Goal: Entertainment & Leisure: Browse casually

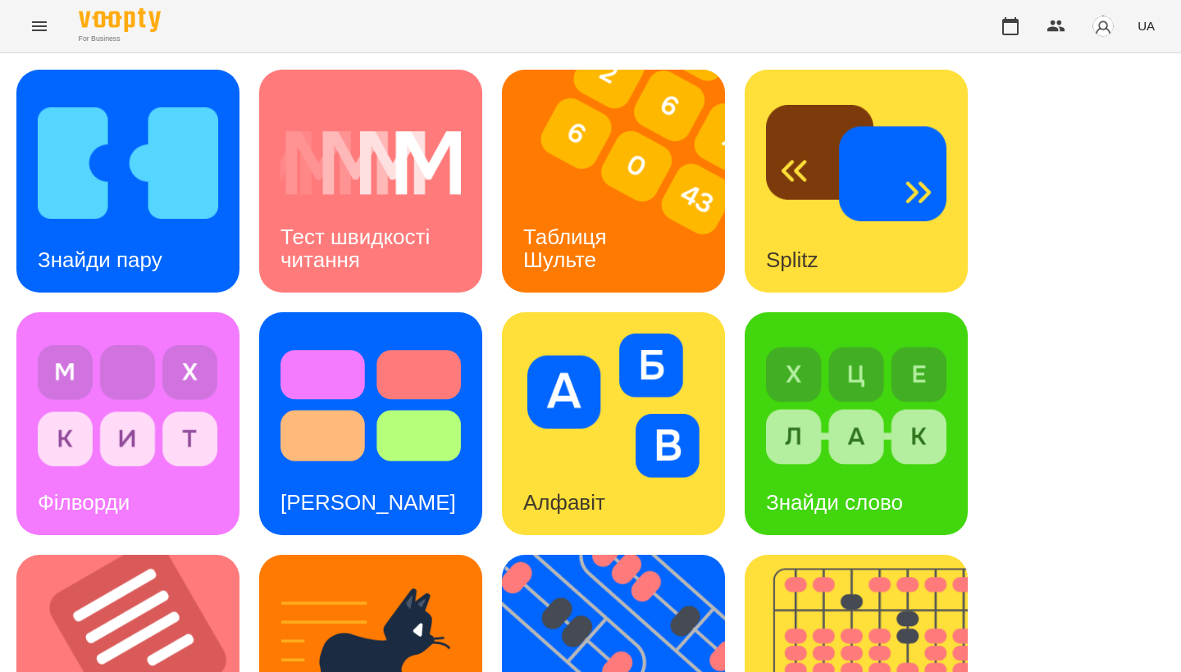
click at [376, 180] on img at bounding box center [370, 163] width 180 height 144
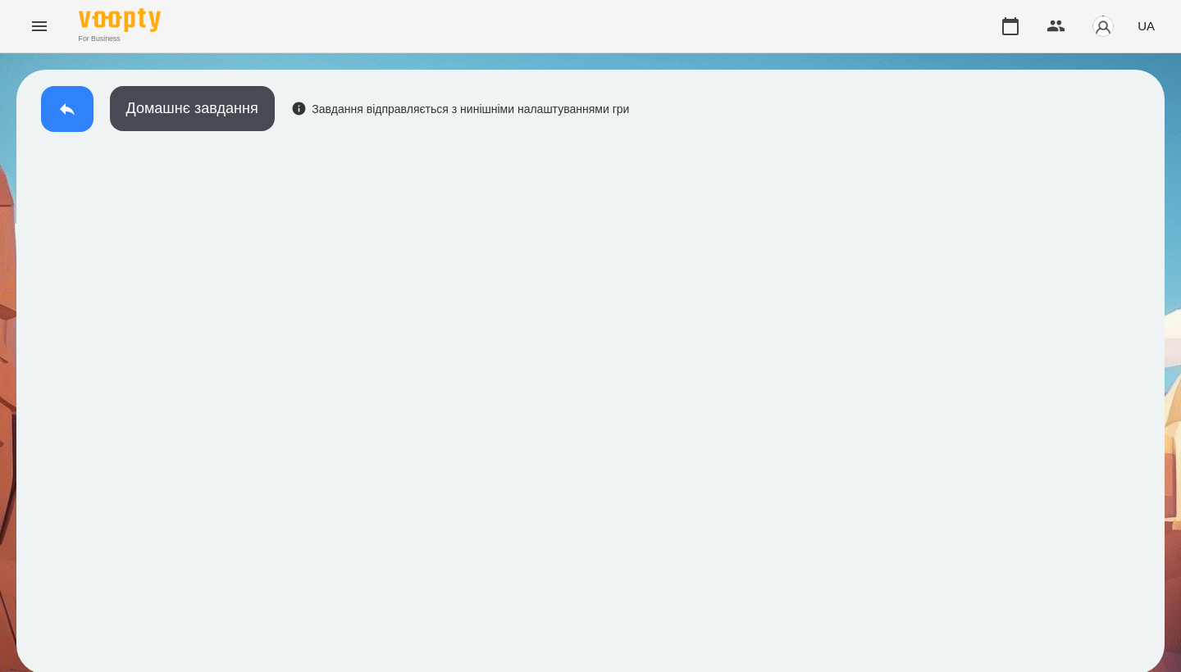
click at [58, 104] on icon at bounding box center [67, 109] width 20 height 20
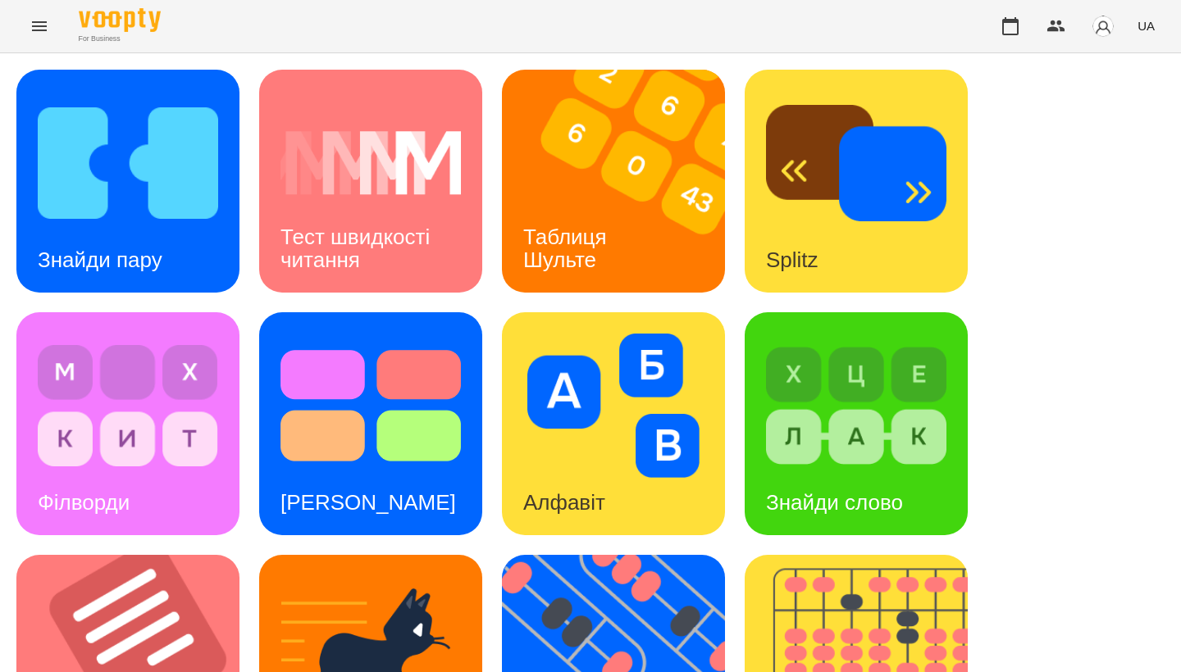
click at [371, 152] on img at bounding box center [370, 163] width 180 height 144
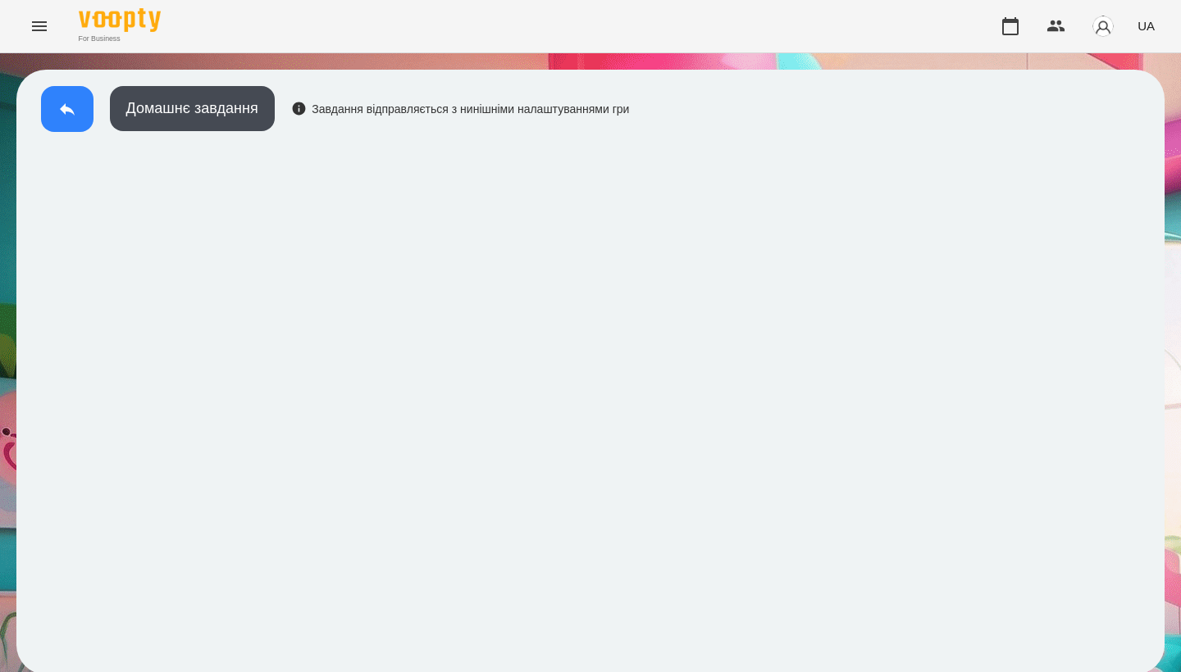
click at [46, 100] on button at bounding box center [67, 109] width 52 height 46
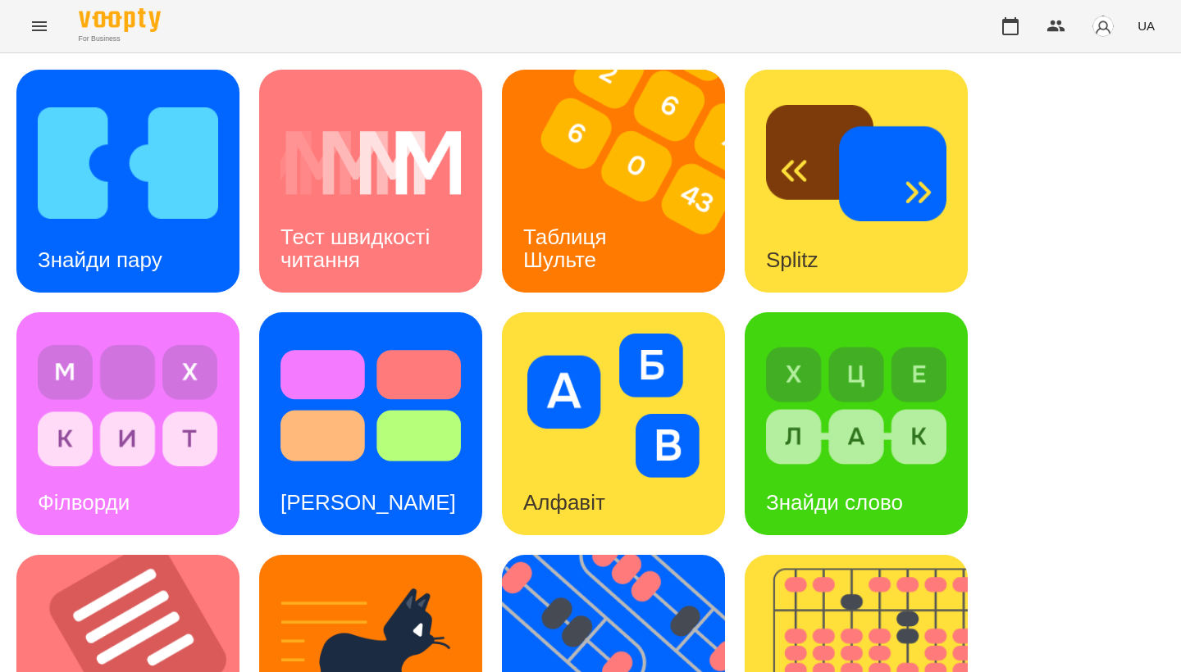
click at [620, 152] on img at bounding box center [624, 181] width 244 height 223
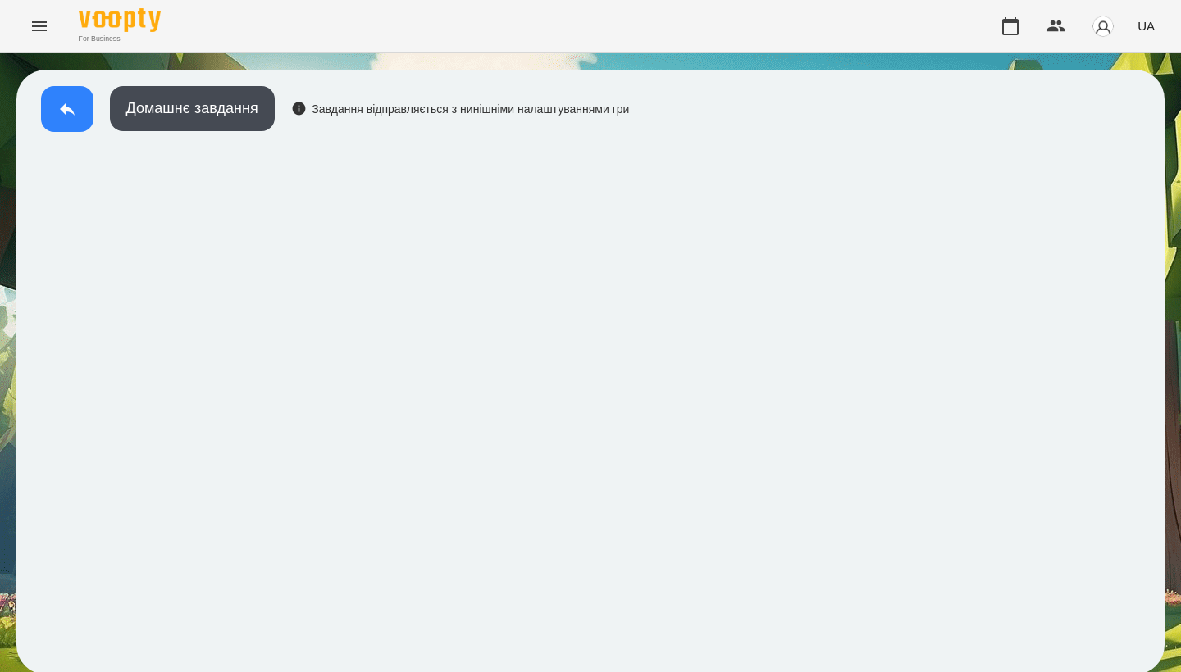
click at [77, 110] on button at bounding box center [67, 109] width 52 height 46
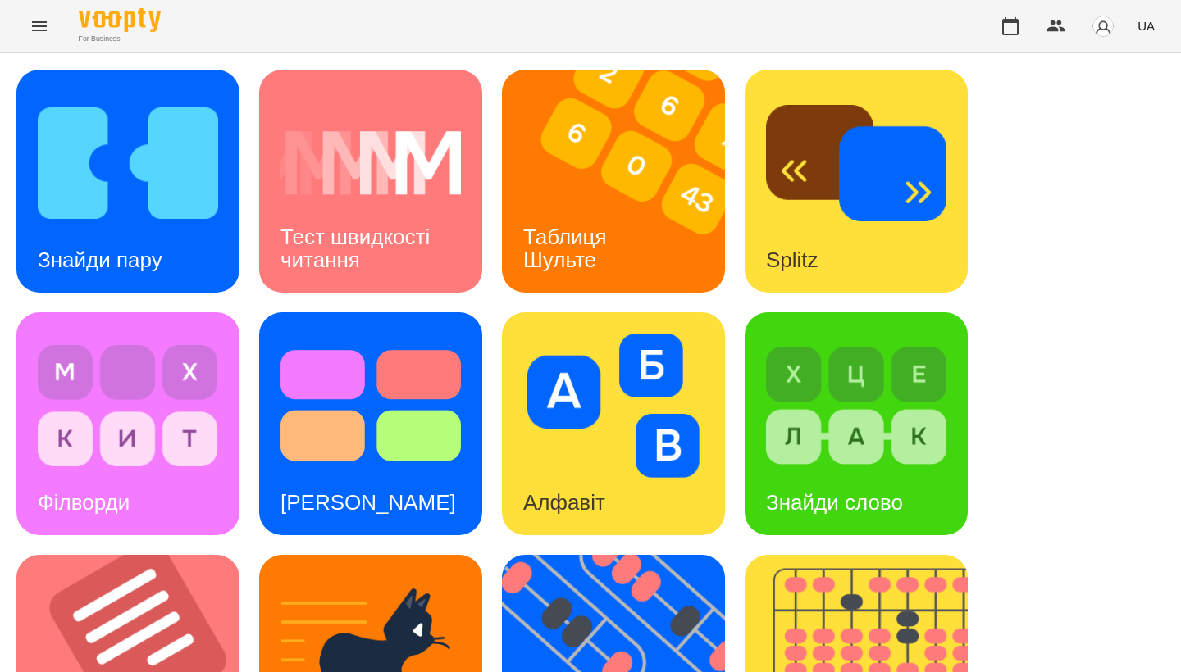
click at [925, 228] on div "Знайди пару Тест швидкості читання Таблиця [PERSON_NAME] Splitz Філворди Тест С…" at bounding box center [590, 667] width 1148 height 1194
click at [710, 312] on div "Алфавіт" at bounding box center [613, 423] width 223 height 223
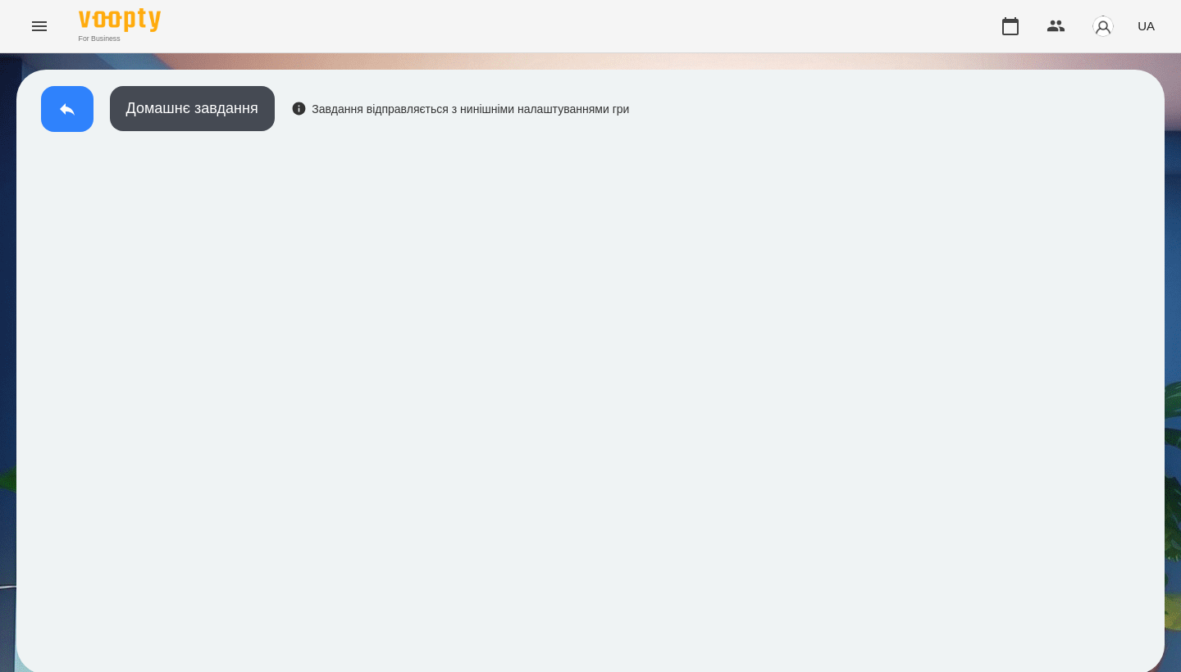
click at [66, 93] on button at bounding box center [67, 109] width 52 height 46
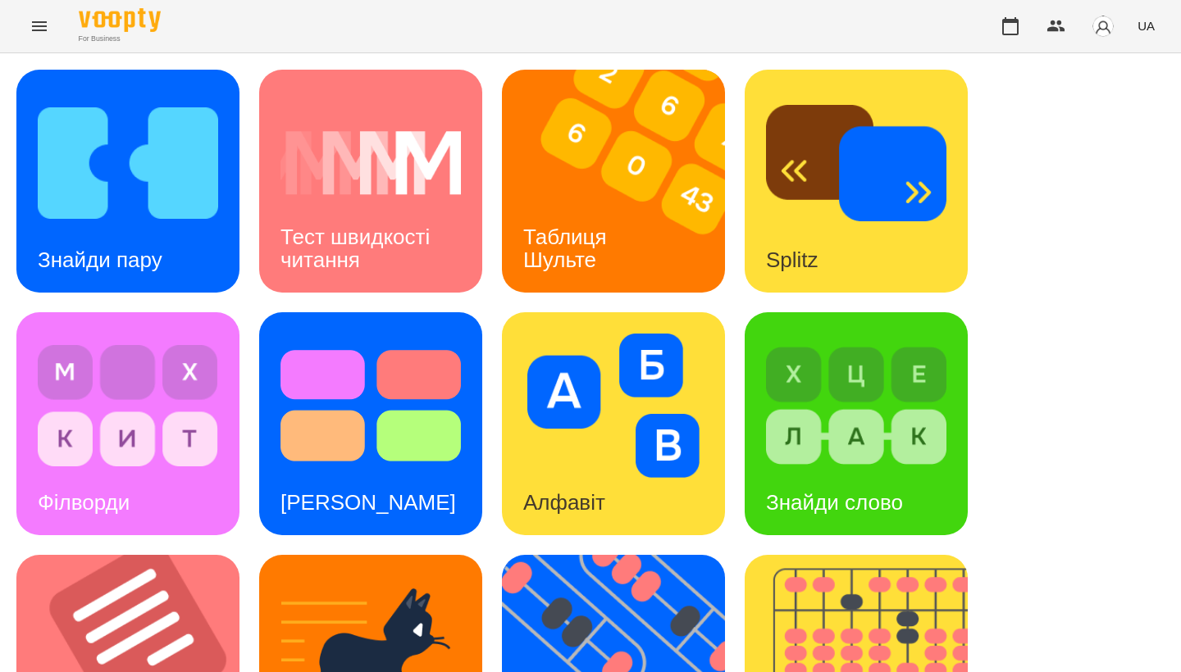
click at [148, 188] on img at bounding box center [128, 163] width 180 height 144
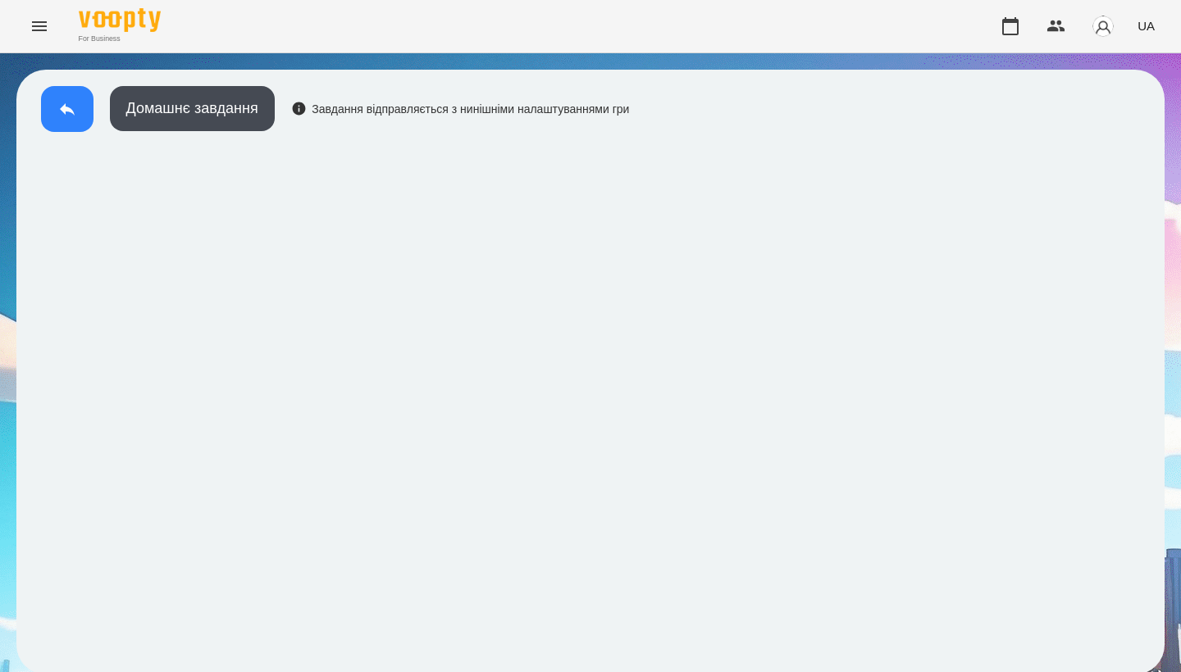
click at [57, 104] on button at bounding box center [67, 109] width 52 height 46
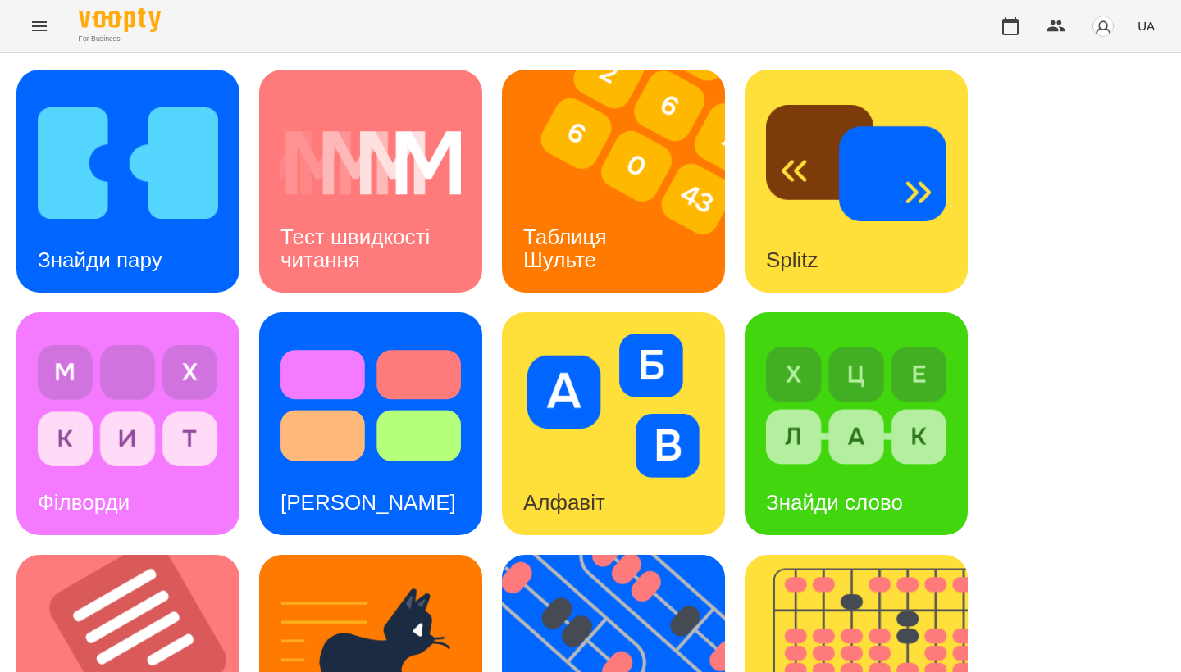
click at [925, 189] on div "Знайди пару Тест швидкості читання Таблиця [PERSON_NAME] Splitz Філворди Тест С…" at bounding box center [590, 667] width 1148 height 1194
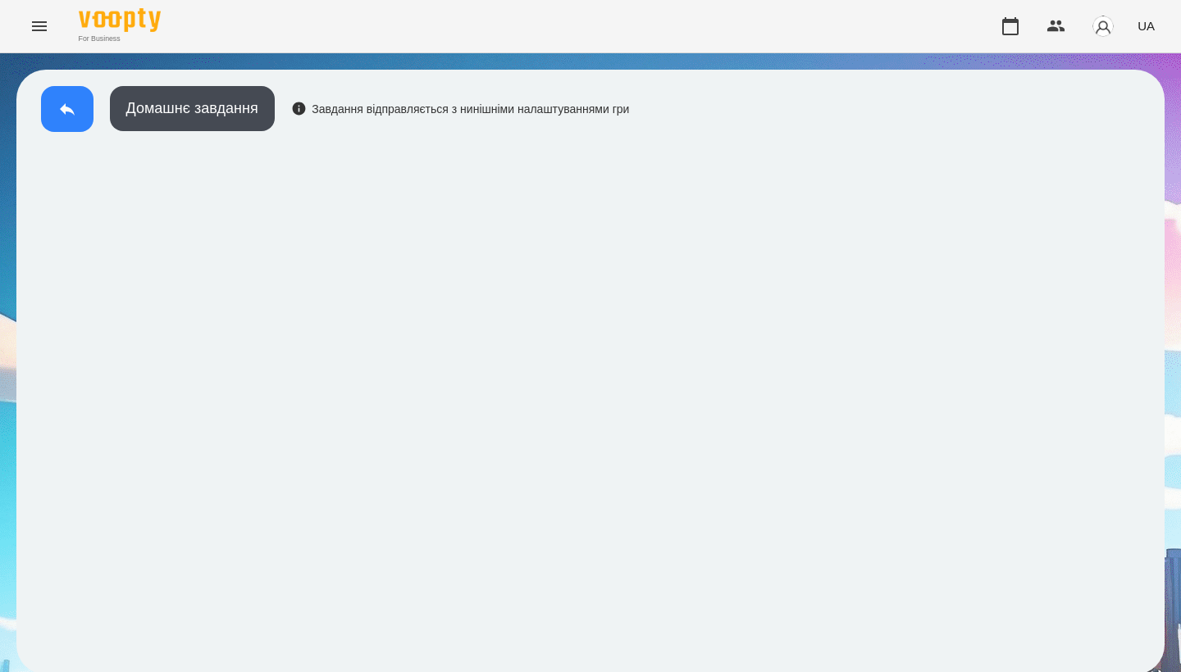
click at [65, 107] on icon at bounding box center [67, 109] width 15 height 12
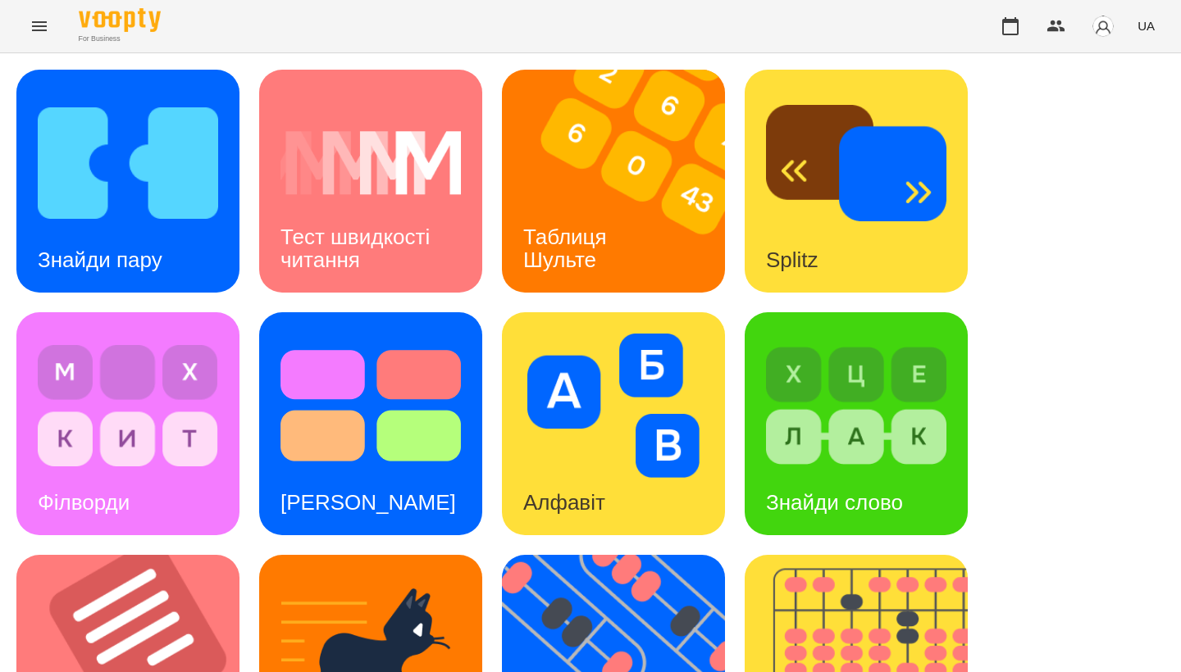
click at [157, 129] on img at bounding box center [128, 163] width 180 height 144
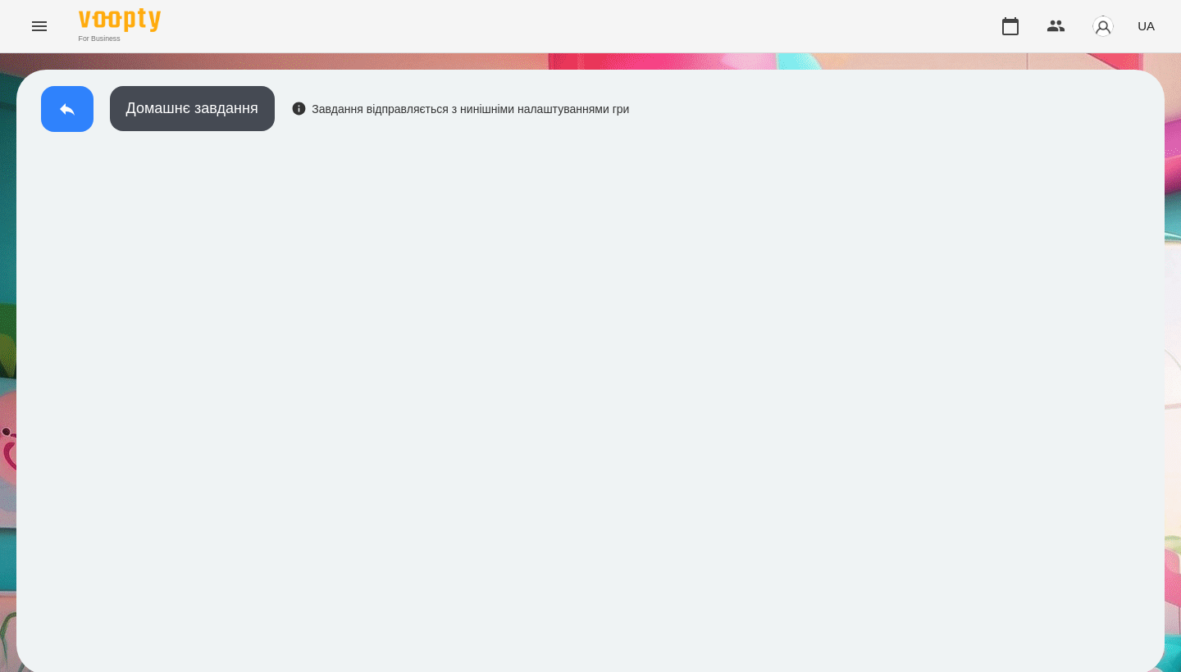
click at [62, 99] on icon at bounding box center [67, 109] width 20 height 20
